Goal: Transaction & Acquisition: Obtain resource

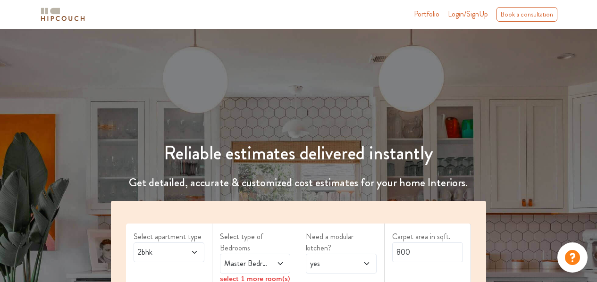
click at [459, 16] on span "Login/SignUp" at bounding box center [468, 13] width 40 height 11
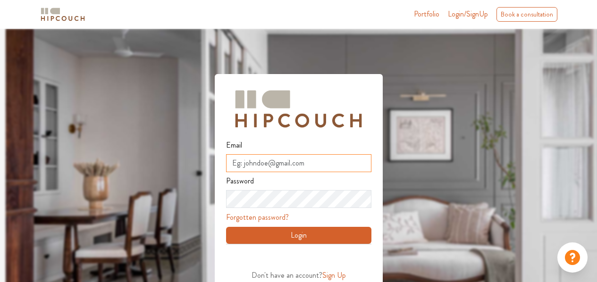
click at [326, 167] on input "Email" at bounding box center [298, 163] width 145 height 18
type input "skavyaprasuna@gmail.com"
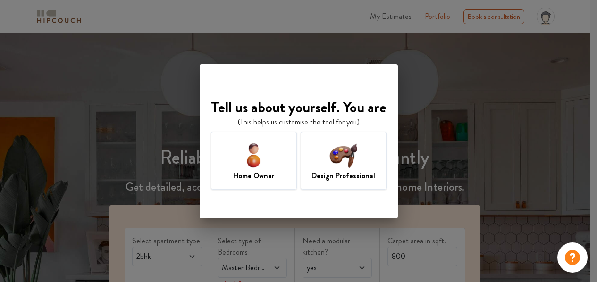
click at [285, 159] on div "Home Owner" at bounding box center [254, 161] width 86 height 58
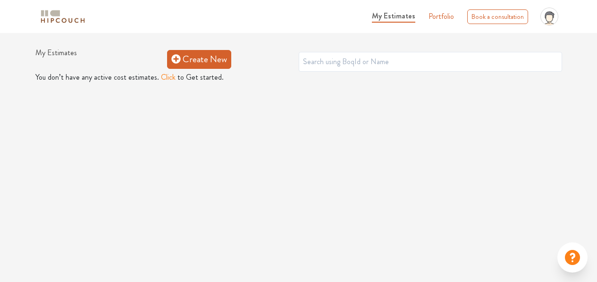
click at [205, 56] on link "Create New" at bounding box center [199, 59] width 64 height 19
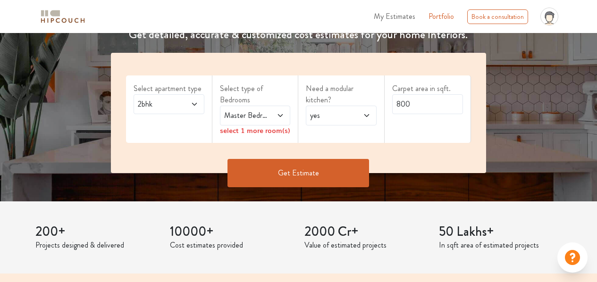
scroll to position [142, 0]
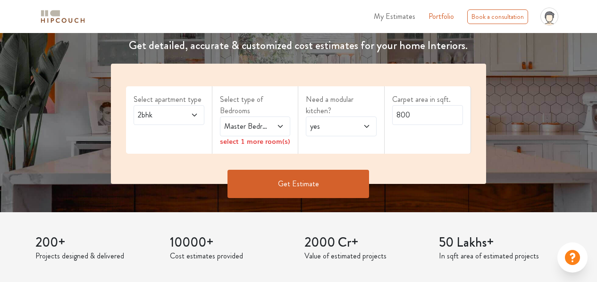
click at [280, 128] on icon at bounding box center [280, 127] width 8 height 8
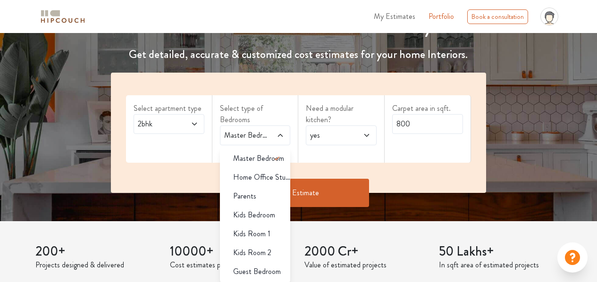
scroll to position [94, 0]
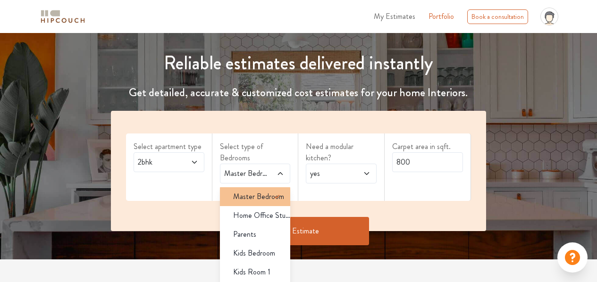
click at [255, 199] on span "Master Bedroom" at bounding box center [258, 196] width 51 height 11
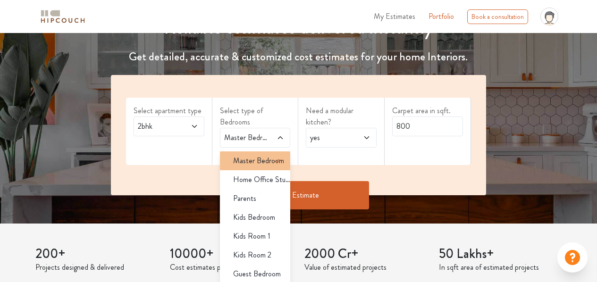
scroll to position [142, 0]
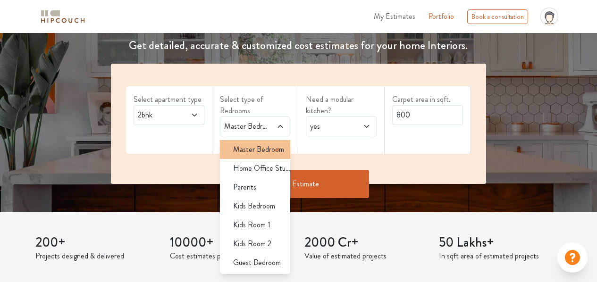
click at [273, 156] on span at bounding box center [280, 149] width 19 height 19
click at [329, 159] on div "Select apartment type 2bhk Select type of Bedrooms Master Bedroom Master Bedroo…" at bounding box center [298, 124] width 375 height 120
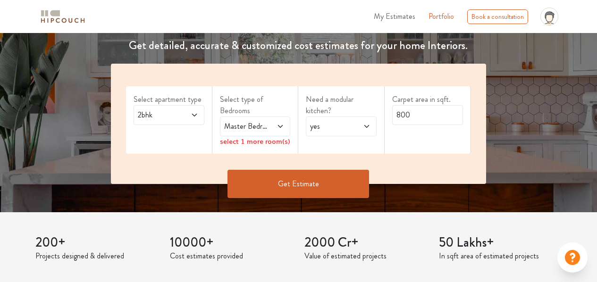
click at [277, 127] on icon at bounding box center [280, 127] width 8 height 8
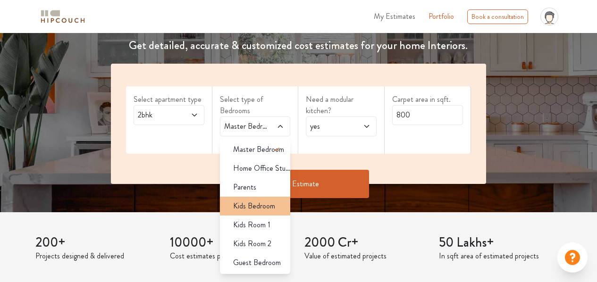
click at [237, 210] on span "Kids Bedroom" at bounding box center [254, 205] width 42 height 11
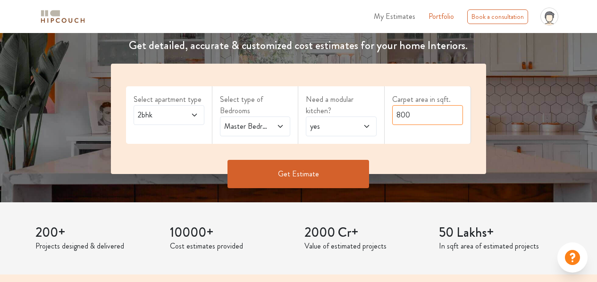
click at [412, 121] on input "800" at bounding box center [427, 115] width 71 height 20
drag, startPoint x: 412, startPoint y: 121, endPoint x: 404, endPoint y: 121, distance: 8.5
click at [404, 121] on input "800" at bounding box center [427, 115] width 71 height 20
type input "1500"
click at [174, 116] on span "2bhk" at bounding box center [159, 114] width 47 height 11
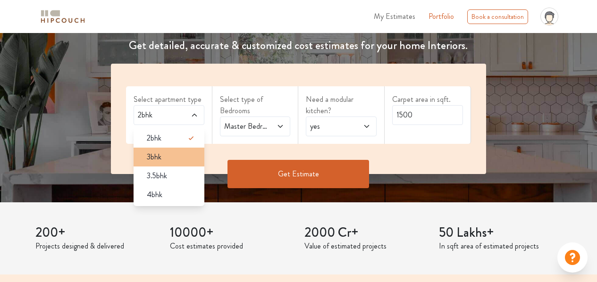
click at [177, 164] on li "3bhk" at bounding box center [169, 157] width 71 height 19
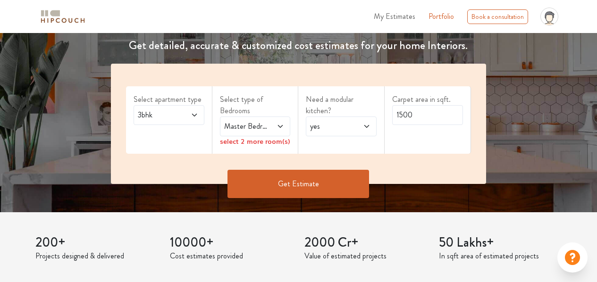
click at [198, 152] on div "Select apartment type 3bhk" at bounding box center [169, 119] width 86 height 67
click at [265, 126] on span "Master Bedroom" at bounding box center [245, 126] width 47 height 11
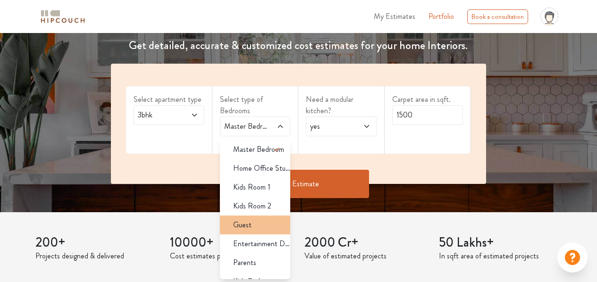
click at [260, 223] on div "Guest" at bounding box center [258, 224] width 65 height 11
click at [232, 224] on div "Guest" at bounding box center [258, 224] width 65 height 11
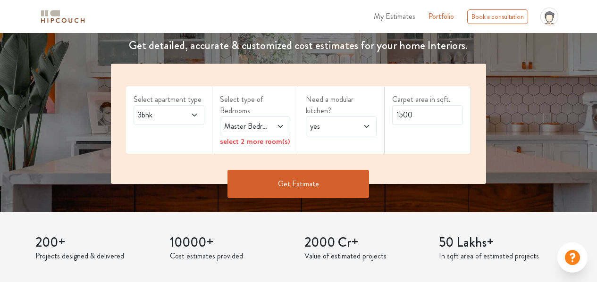
click at [339, 143] on div "Need a modular kitchen? yes" at bounding box center [341, 119] width 86 height 67
click at [284, 130] on span at bounding box center [277, 126] width 16 height 11
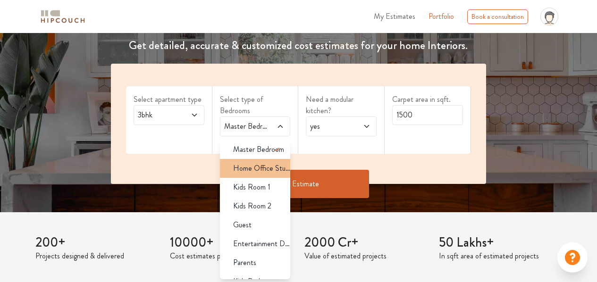
click at [263, 168] on span "Home Office Study" at bounding box center [262, 168] width 58 height 11
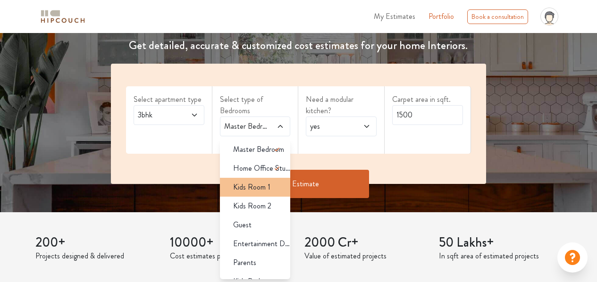
click at [257, 190] on span "Kids Room 1" at bounding box center [251, 187] width 37 height 11
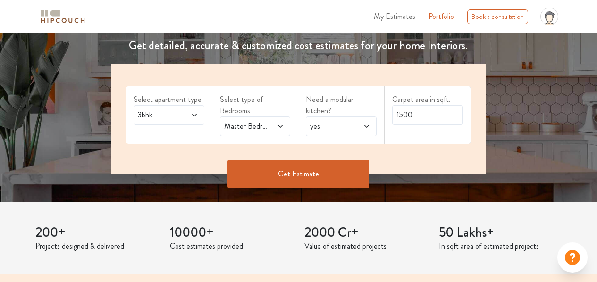
click at [317, 131] on span "yes" at bounding box center [331, 126] width 47 height 11
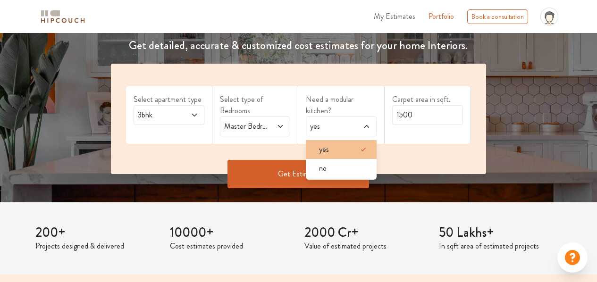
click at [354, 152] on div "yes" at bounding box center [343, 149] width 65 height 11
click at [401, 144] on div "Select apartment type 3bhk Select type of Bedrooms Master Bedroom,Home Office S…" at bounding box center [298, 119] width 375 height 110
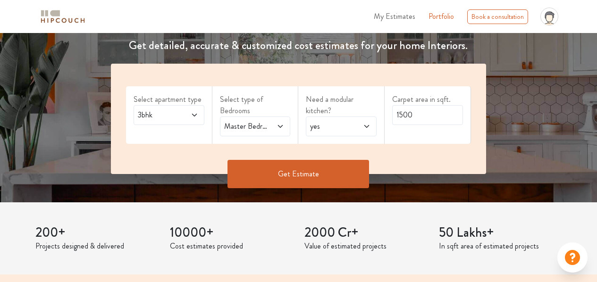
click at [342, 167] on button "Get Estimate" at bounding box center [298, 174] width 142 height 28
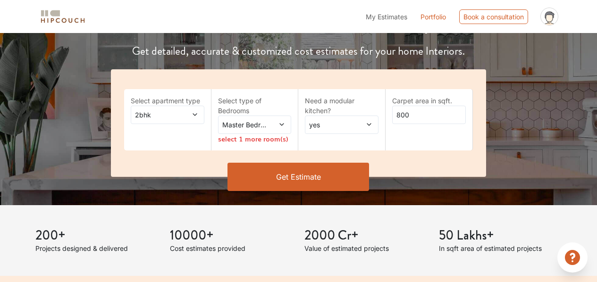
scroll to position [142, 0]
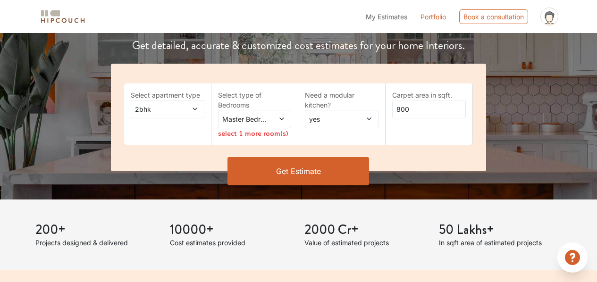
click at [191, 113] on span at bounding box center [190, 109] width 16 height 10
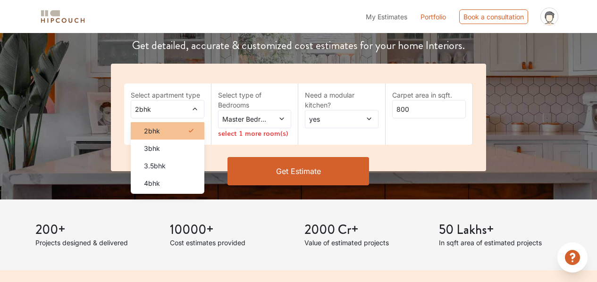
click at [181, 123] on li "2bhk" at bounding box center [168, 130] width 74 height 17
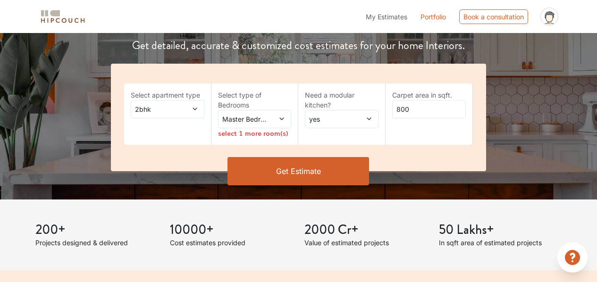
click at [312, 136] on div "Need a modular kitchen? yes" at bounding box center [341, 114] width 87 height 61
click at [284, 117] on icon at bounding box center [281, 119] width 7 height 7
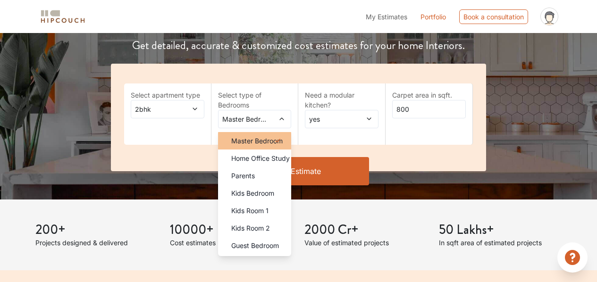
click at [275, 138] on icon at bounding box center [277, 140] width 11 height 11
click at [379, 21] on ul "My Estimates Portfolio Book a consultation profile pic Logout" at bounding box center [461, 16] width 201 height 25
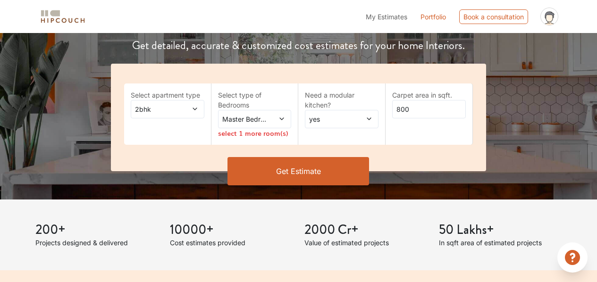
click at [281, 118] on icon at bounding box center [281, 119] width 7 height 7
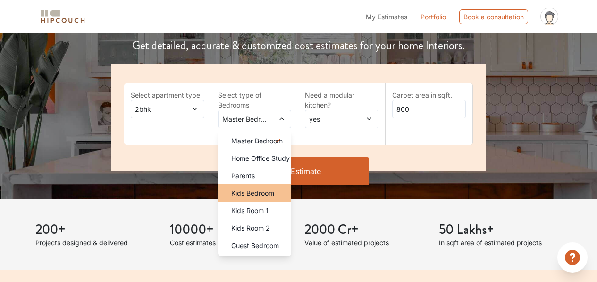
click at [272, 200] on li "Kids Bedroom" at bounding box center [255, 192] width 74 height 17
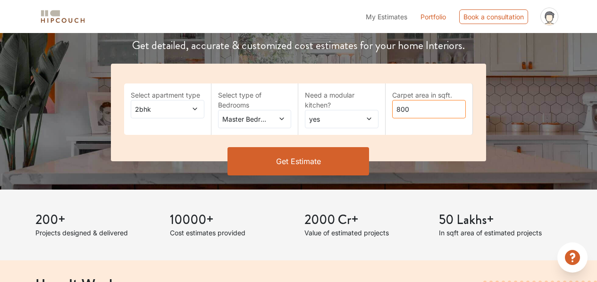
drag, startPoint x: 413, startPoint y: 107, endPoint x: 388, endPoint y: 109, distance: 24.6
click at [388, 109] on div "Carpet area in sqft. 800" at bounding box center [428, 109] width 87 height 51
type input "`"
click at [194, 108] on icon at bounding box center [195, 109] width 7 height 7
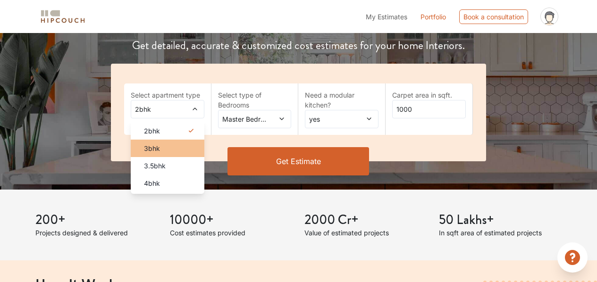
click at [183, 150] on div "3bhk" at bounding box center [170, 148] width 68 height 10
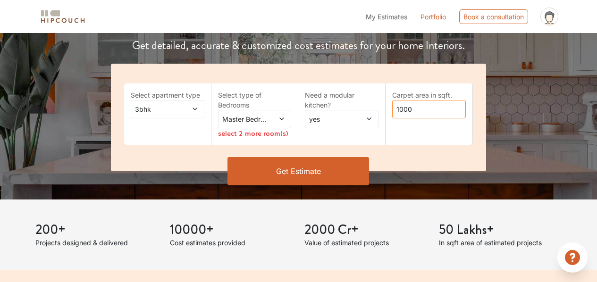
click at [426, 114] on input "1000" at bounding box center [429, 109] width 74 height 18
type input "1300"
click at [274, 121] on span at bounding box center [277, 119] width 16 height 10
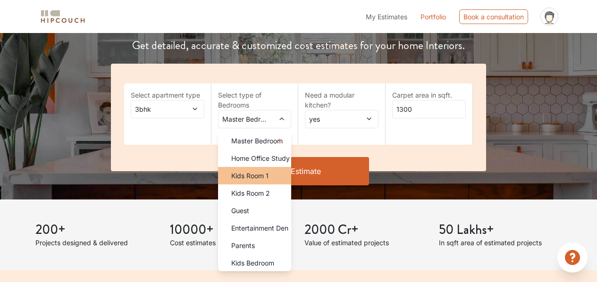
click at [266, 175] on span "Kids Room 1" at bounding box center [249, 176] width 37 height 10
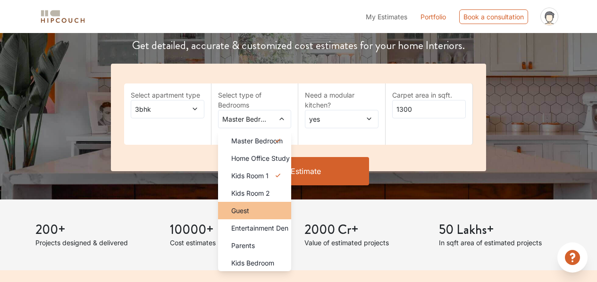
click at [255, 211] on div "Guest" at bounding box center [258, 211] width 68 height 10
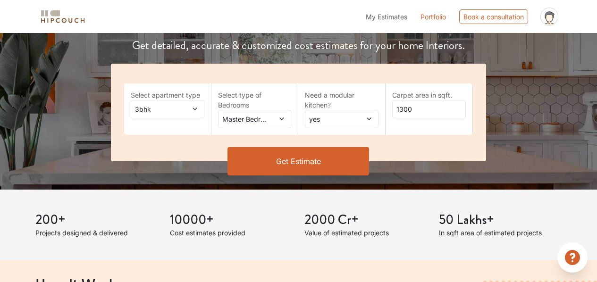
click at [304, 158] on button "Get Estimate" at bounding box center [298, 161] width 142 height 28
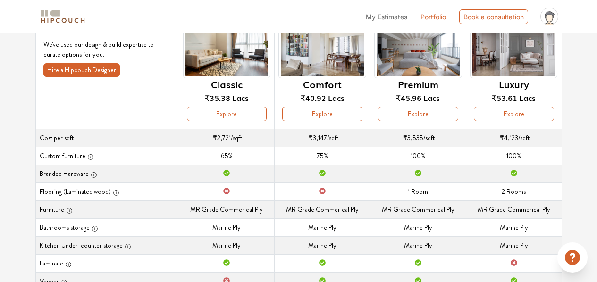
scroll to position [94, 0]
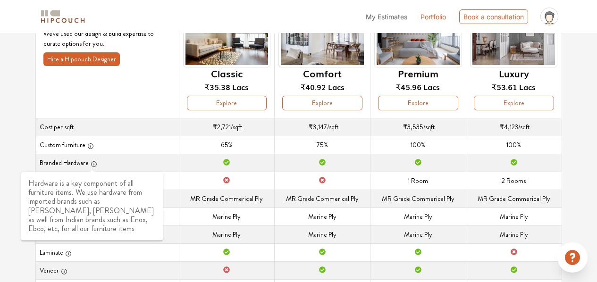
click at [91, 166] on icon "button" at bounding box center [94, 164] width 7 height 7
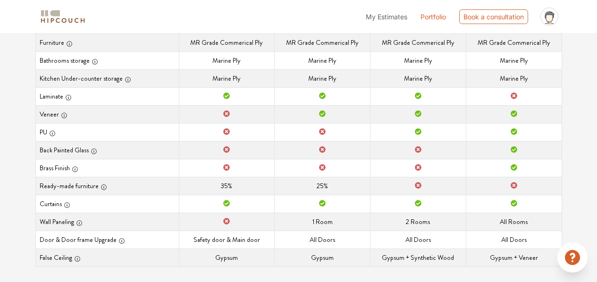
scroll to position [258, 0]
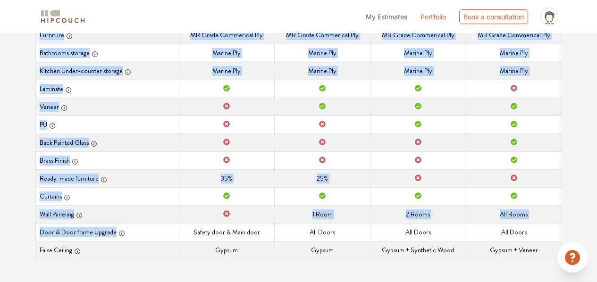
drag, startPoint x: 192, startPoint y: 232, endPoint x: 585, endPoint y: 231, distance: 393.4
click at [585, 231] on div "Options Summary Details Speak to a Hipcouch Designer Curated Just For You! We'v…" at bounding box center [298, 28] width 597 height 507
click at [372, 238] on td "Door & Door frame Upgrade All Doors" at bounding box center [418, 232] width 96 height 18
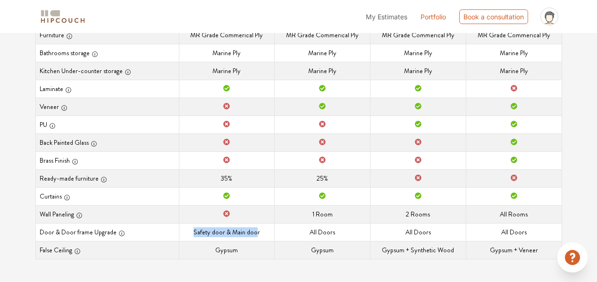
drag, startPoint x: 255, startPoint y: 234, endPoint x: 196, endPoint y: 229, distance: 59.1
click at [196, 229] on td "Door & Door frame Upgrade Safety door & Main door" at bounding box center [227, 232] width 96 height 18
drag, startPoint x: 540, startPoint y: 233, endPoint x: 180, endPoint y: 231, distance: 360.0
click at [180, 231] on tr "Door & Door frame Upgrade Door & Door frame Upgrade Safety door & Main door Doo…" at bounding box center [298, 232] width 526 height 18
drag, startPoint x: 531, startPoint y: 214, endPoint x: 492, endPoint y: 217, distance: 39.8
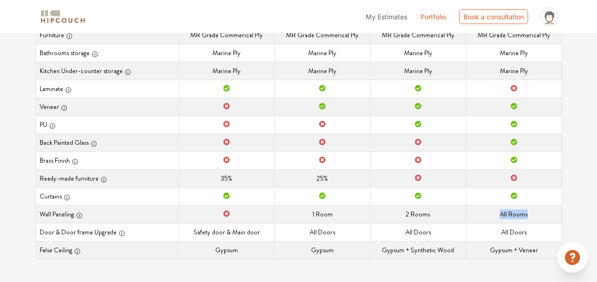
click at [492, 217] on td "Wall Paneling All Rooms" at bounding box center [514, 214] width 96 height 18
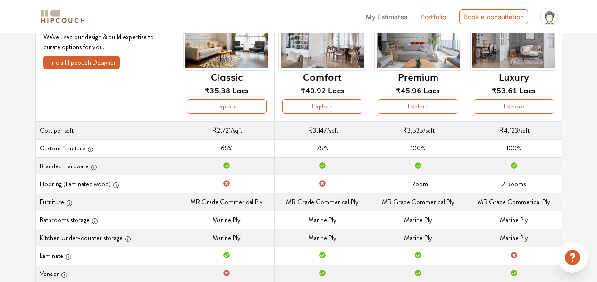
scroll to position [0, 0]
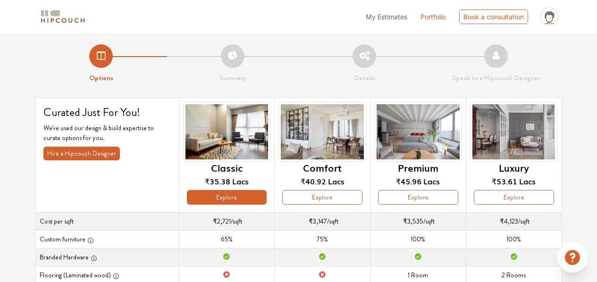
click at [229, 201] on button "Explore" at bounding box center [227, 197] width 80 height 15
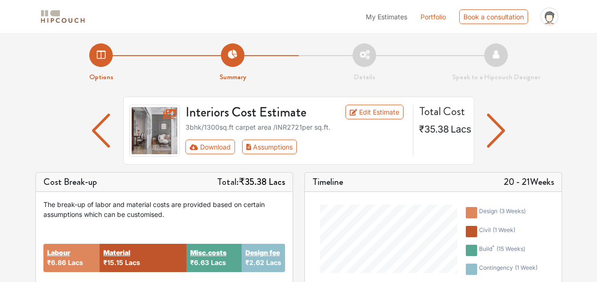
scroll to position [1, 0]
click at [499, 124] on img "button" at bounding box center [496, 130] width 18 height 34
